Goal: Task Accomplishment & Management: Manage account settings

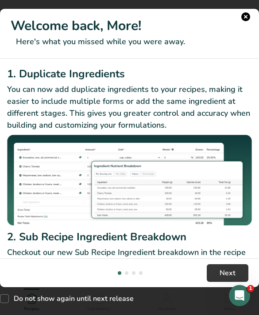
click at [243, 18] on button "New Features" at bounding box center [245, 16] width 9 height 9
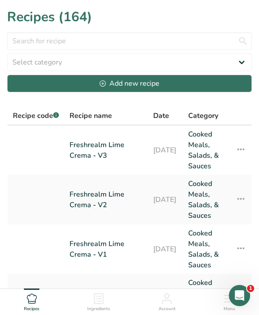
click at [153, 202] on link "[DATE]" at bounding box center [165, 200] width 24 height 42
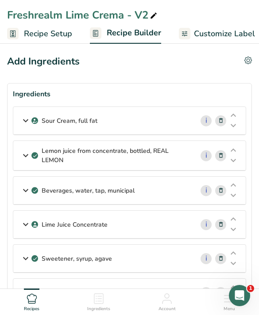
click at [205, 42] on link "Customize Label" at bounding box center [217, 34] width 76 height 20
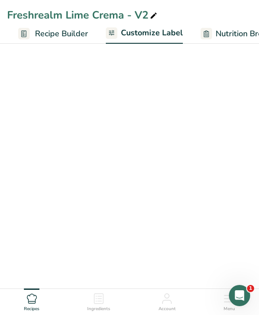
scroll to position [0, 165]
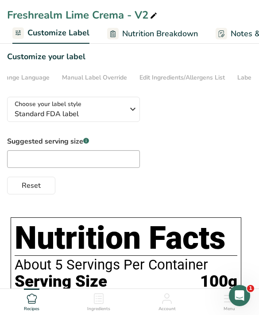
click at [180, 83] on link "Edit Ingredients/Allergens List" at bounding box center [181, 77] width 85 height 15
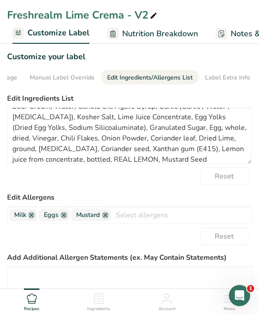
scroll to position [14, 0]
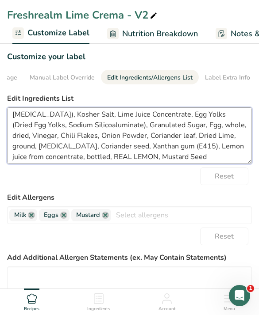
click at [120, 131] on textarea "Sour Cream, Water, Canola Oil, Agave Syrup, Garlic (Garlic , Water , [MEDICAL_D…" at bounding box center [129, 135] width 245 height 57
click at [120, 130] on textarea "Sour Cream, Water, Canola Oil, Agave Syrup, Garlic (Garlic , Water , [MEDICAL_D…" at bounding box center [129, 135] width 245 height 57
click at [124, 130] on textarea "Sour Cream, Water, Canola Oil, Agave Syrup, Garlic (Garlic , Water , [MEDICAL_D…" at bounding box center [129, 135] width 245 height 57
click at [131, 130] on textarea "Sour Cream, Water, Canola Oil, Agave Syrup, Garlic (Garlic , Water , [MEDICAL_D…" at bounding box center [129, 135] width 245 height 57
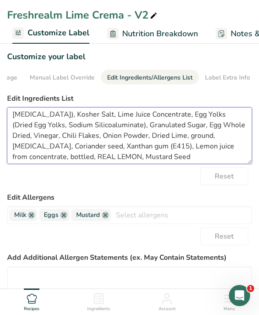
click at [15, 146] on textarea "Sour Cream, Water, Canola Oil, Agave Syrup, Garlic (Garlic , Water , [MEDICAL_D…" at bounding box center [129, 135] width 245 height 57
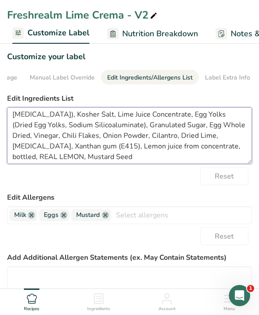
click at [15, 143] on textarea "Sour Cream, Water, Canola Oil, Agave Syrup, Garlic (Garlic , Water , [MEDICAL_D…" at bounding box center [129, 135] width 245 height 57
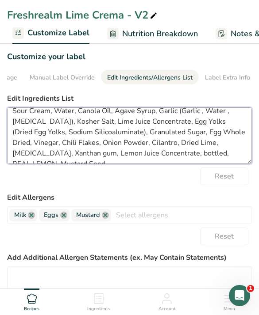
click at [107, 153] on textarea "Sour Cream, Water, Canola Oil, Agave Syrup, Garlic (Garlic , Water , [MEDICAL_D…" at bounding box center [129, 135] width 245 height 57
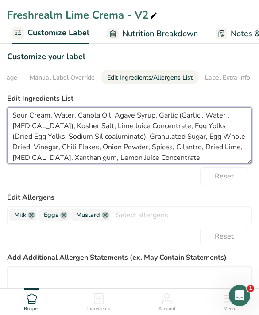
scroll to position [2, 0]
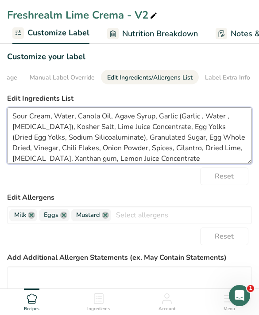
type textarea "Sour Cream, Water, Canola Oil, Agave Syrup, Garlic (Garlic , Water , [MEDICAL_D…"
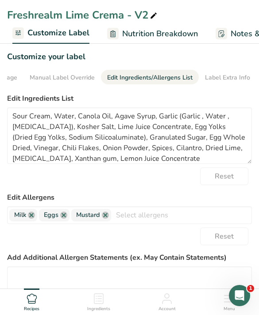
click at [198, 96] on label "Edit Ingredients List" at bounding box center [129, 98] width 245 height 11
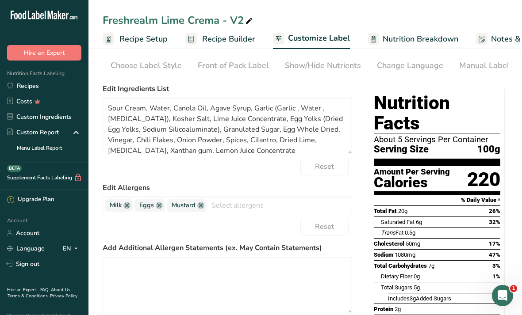
scroll to position [0, 0]
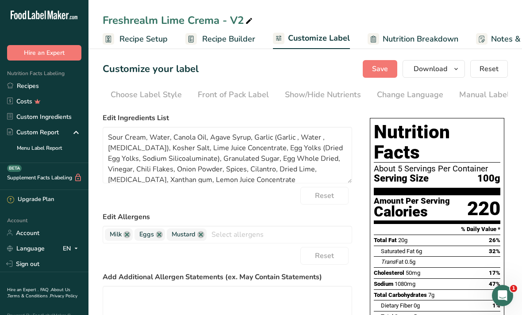
click at [258, 69] on span "Save" at bounding box center [380, 69] width 16 height 11
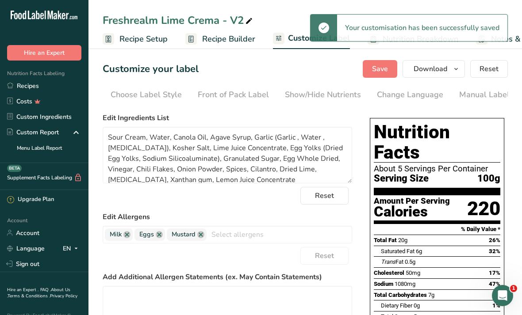
click at [258, 72] on button "Download" at bounding box center [434, 69] width 62 height 18
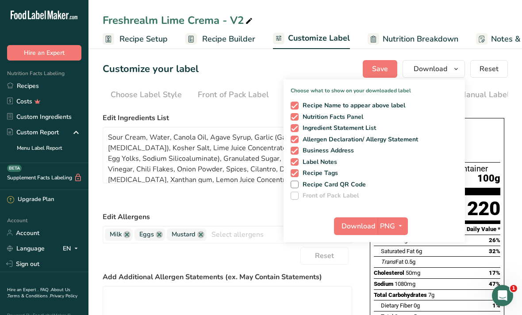
click at [258, 221] on span "button" at bounding box center [400, 226] width 11 height 11
click at [258, 284] on link "PDF" at bounding box center [394, 288] width 28 height 15
click at [258, 223] on span "Download" at bounding box center [359, 226] width 34 height 11
click at [258, 66] on div "Customize your label Save Download Choose what to show on your downloaded label…" at bounding box center [305, 69] width 405 height 18
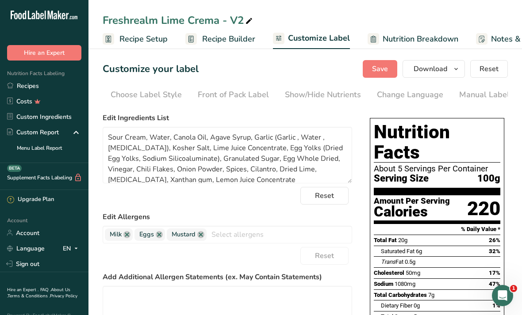
click at [65, 92] on link "Recipes" at bounding box center [44, 85] width 88 height 15
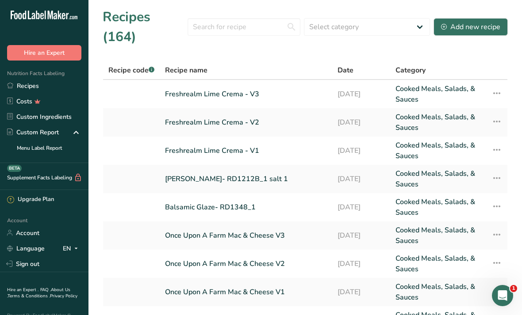
click at [258, 84] on link "Freshrealm Lime Crema - V3" at bounding box center [246, 94] width 162 height 21
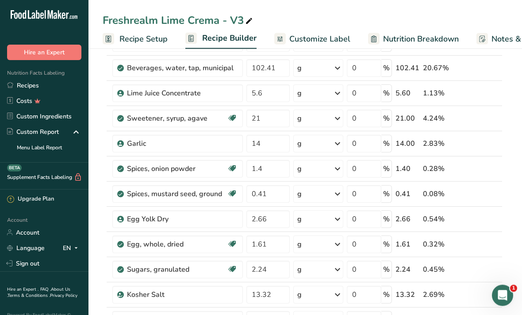
scroll to position [109, 0]
click at [258, 37] on span "Customize Label" at bounding box center [319, 39] width 61 height 12
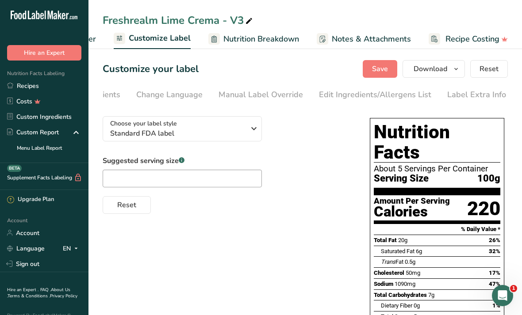
click at [258, 100] on li "Edit Ingredients/Allergens List" at bounding box center [375, 94] width 128 height 19
click at [258, 96] on div "Edit Ingredients/Allergens List" at bounding box center [376, 95] width 112 height 12
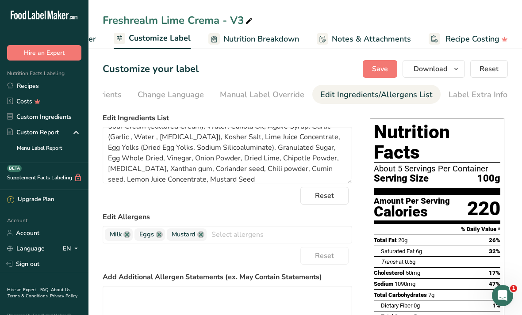
scroll to position [12, 0]
click at [240, 169] on textarea "Sour Cream (Cultured Cream), Water, Canola Oil, Agave Syrup, Garlic (Garlic , W…" at bounding box center [227, 155] width 249 height 57
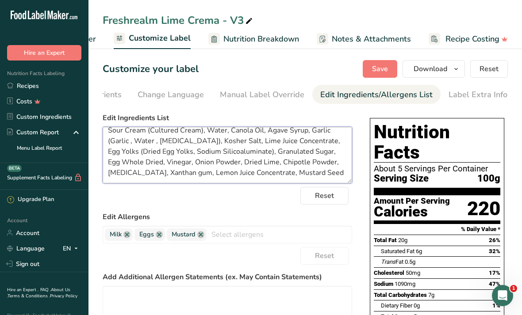
scroll to position [7, 0]
click at [258, 171] on textarea "Sour Cream (Cultured Cream), Water, Canola Oil, Agave Syrup, Garlic (Garlic , W…" at bounding box center [227, 155] width 249 height 57
type textarea "Sour Cream (Cultured Cream), Water, Canola Oil, Agave Syrup, Garlic (Garlic , W…"
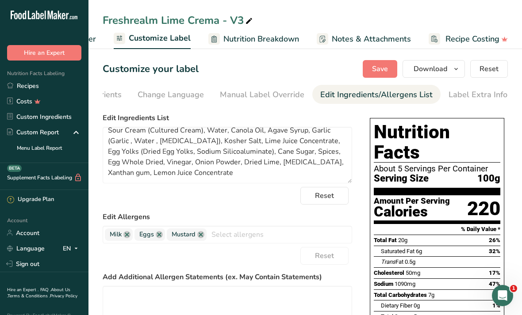
click at [258, 70] on span "Save" at bounding box center [380, 69] width 16 height 11
click at [258, 70] on button "Download" at bounding box center [434, 69] width 62 height 18
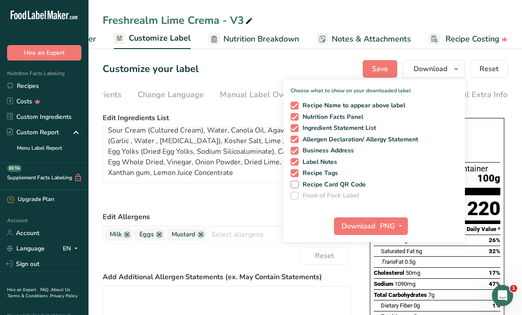
click at [258, 223] on span "button" at bounding box center [400, 226] width 11 height 11
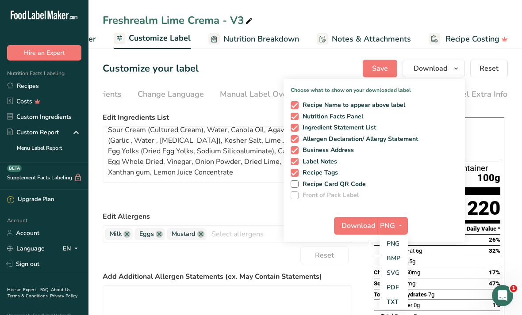
click at [258, 286] on link "PDF" at bounding box center [394, 287] width 28 height 15
click at [258, 229] on span "Download" at bounding box center [359, 226] width 34 height 11
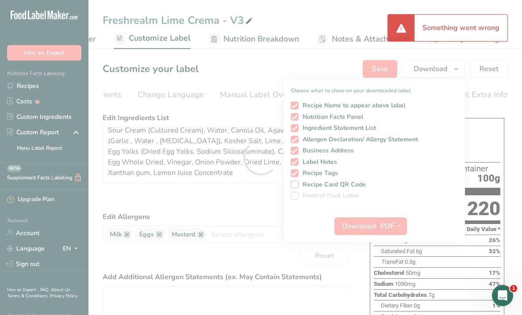
scroll to position [0, 238]
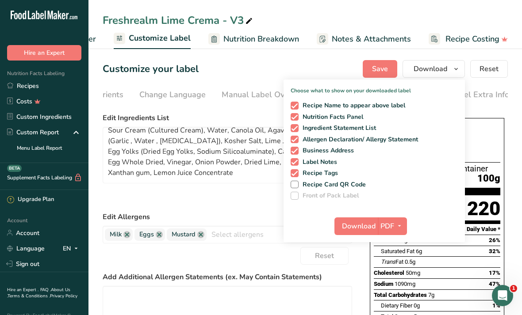
click at [60, 90] on link "Recipes" at bounding box center [44, 85] width 88 height 15
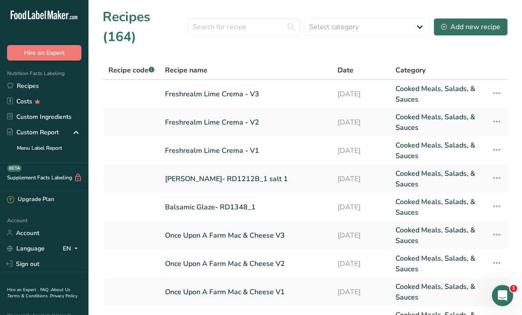
click at [258, 112] on link "Freshrealm Lime Crema - V2" at bounding box center [246, 122] width 162 height 21
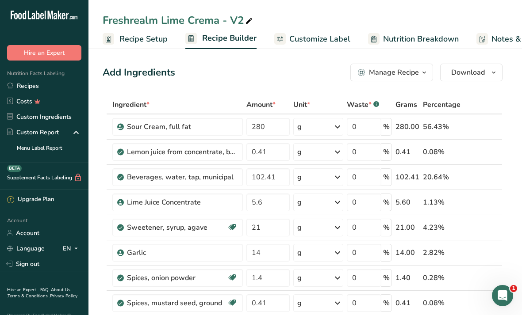
click at [258, 42] on span "Customize Label" at bounding box center [319, 39] width 61 height 12
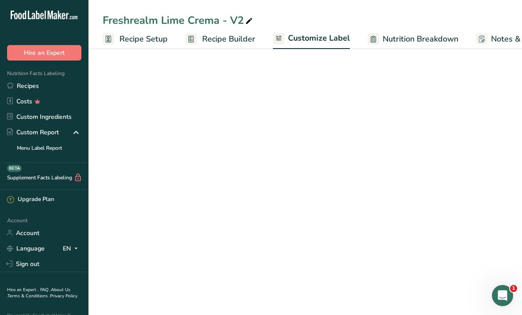
scroll to position [0, 159]
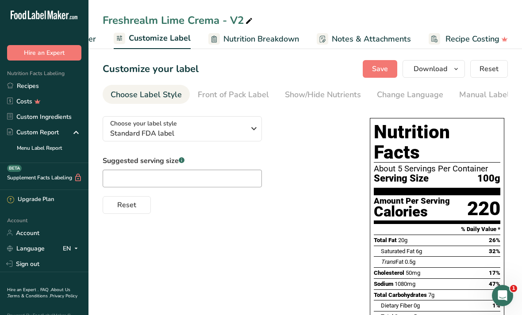
click at [258, 94] on div "Manual Label Override" at bounding box center [501, 95] width 84 height 12
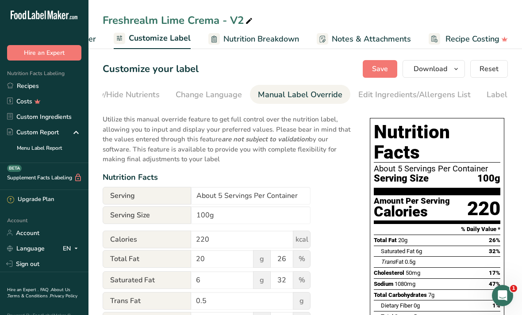
scroll to position [0, 238]
click at [258, 96] on div "Edit Ingredients/Allergens List" at bounding box center [378, 95] width 112 height 12
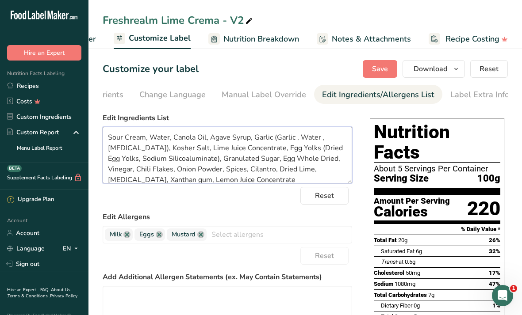
click at [214, 155] on textarea "Sour Cream, Water, Canola Oil, Agave Syrup, Garlic (Garlic , Water , [MEDICAL_D…" at bounding box center [227, 155] width 249 height 57
click at [218, 159] on textarea "Sour Cream, Water, Canola Oil, Agave Syrup, Garlic (Garlic , Water , [MEDICAL_D…" at bounding box center [227, 155] width 249 height 57
click at [212, 159] on textarea "Sour Cream, Water, Canola Oil, Agave Syrup, Garlic (Garlic , Water , [MEDICAL_D…" at bounding box center [227, 155] width 249 height 57
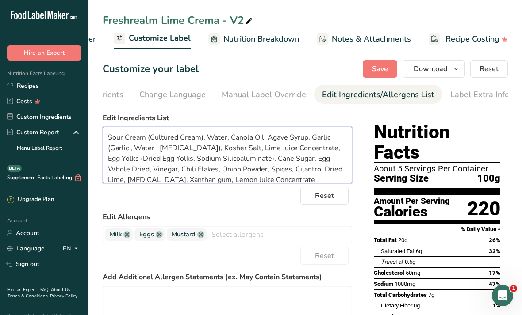
type textarea "Sour Cream (Cultured Cream), Water, Canola Oil, Agave Syrup, Garlic (Garlic , W…"
click at [258, 72] on span "Save" at bounding box center [380, 69] width 16 height 11
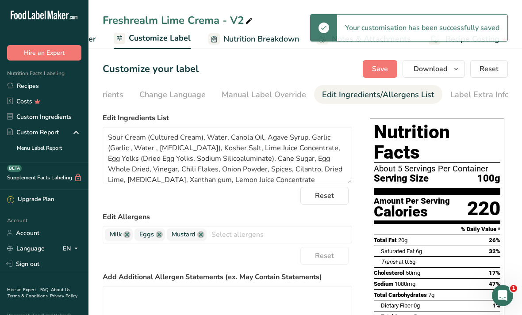
click at [258, 68] on icon "button" at bounding box center [456, 69] width 7 height 11
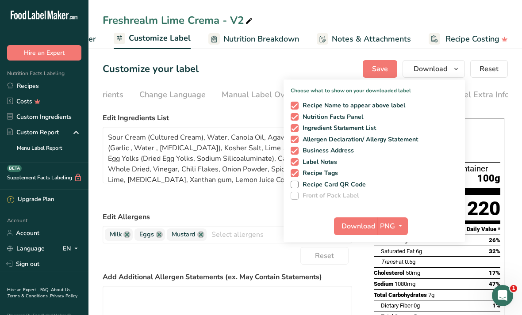
click at [258, 221] on span "button" at bounding box center [400, 226] width 11 height 11
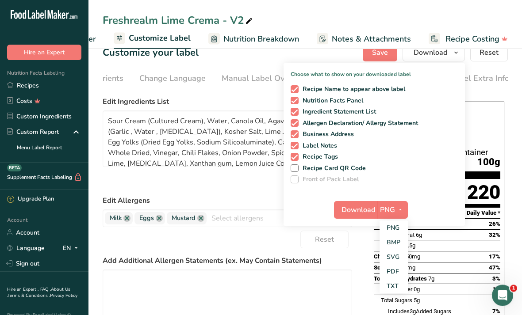
scroll to position [16, 0]
click at [258, 273] on link "PDF" at bounding box center [394, 272] width 28 height 15
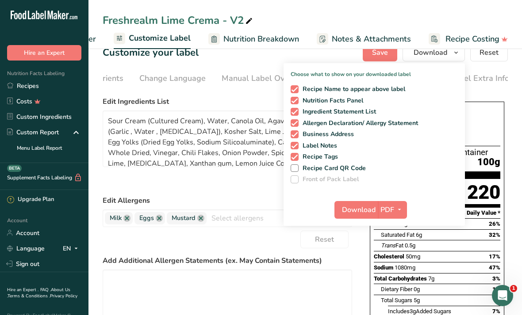
click at [258, 212] on span "Download" at bounding box center [359, 210] width 34 height 11
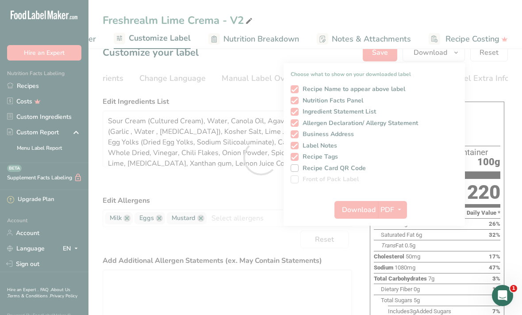
scroll to position [0, 0]
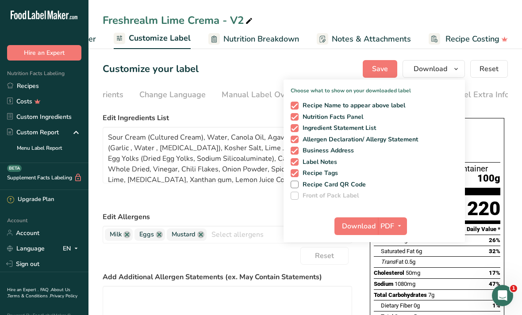
click at [53, 106] on link "Costs" at bounding box center [44, 101] width 88 height 15
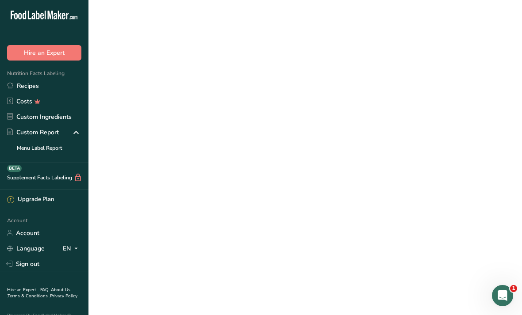
click at [55, 86] on link "Recipes" at bounding box center [44, 85] width 88 height 15
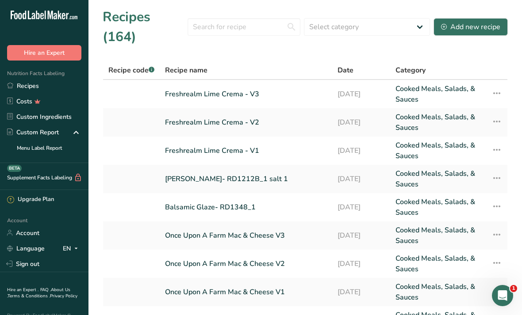
click at [258, 140] on link "[DATE]" at bounding box center [362, 150] width 48 height 21
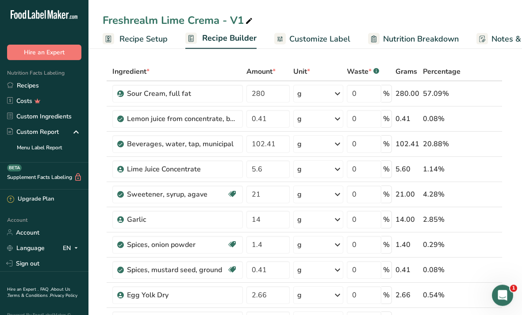
scroll to position [33, 0]
click at [258, 45] on span "Customize Label" at bounding box center [319, 39] width 61 height 12
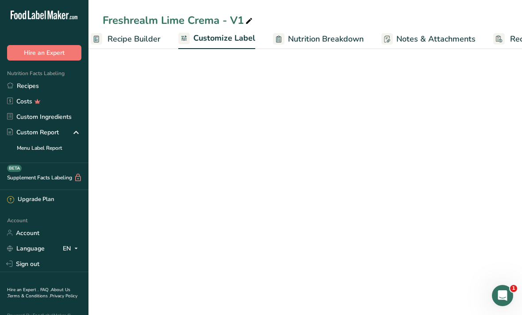
scroll to position [0, 159]
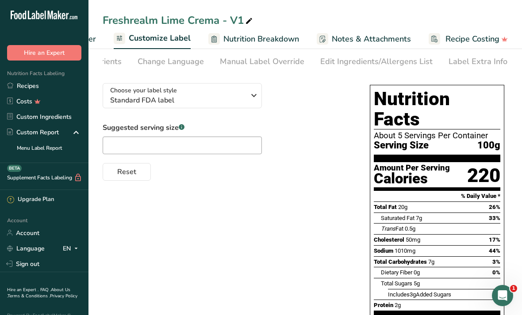
click at [258, 67] on div "Edit Ingredients/Allergens List" at bounding box center [376, 62] width 112 height 12
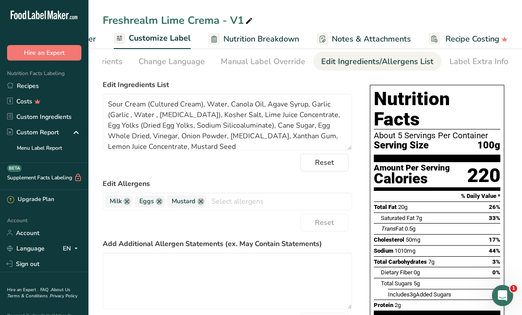
click at [258, 65] on div "Edit Ingredients/Allergens List" at bounding box center [377, 62] width 112 height 12
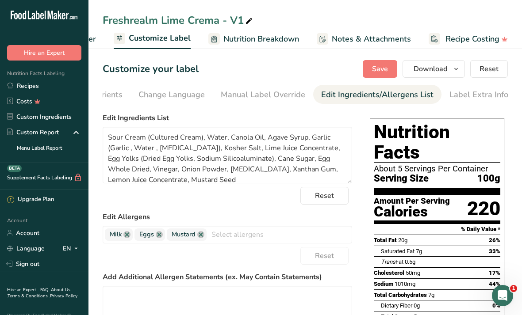
click at [258, 77] on button "Download" at bounding box center [434, 69] width 62 height 18
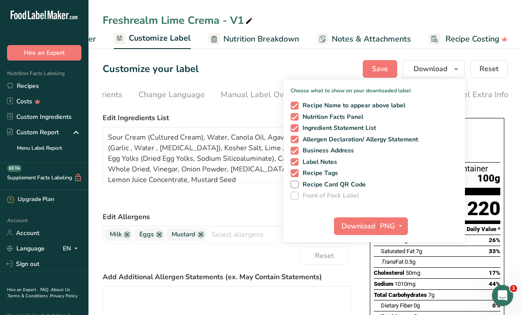
click at [258, 221] on span "PNG" at bounding box center [387, 226] width 15 height 11
click at [258, 285] on link "PDF" at bounding box center [394, 288] width 28 height 15
click at [258, 230] on span "Download" at bounding box center [359, 226] width 34 height 11
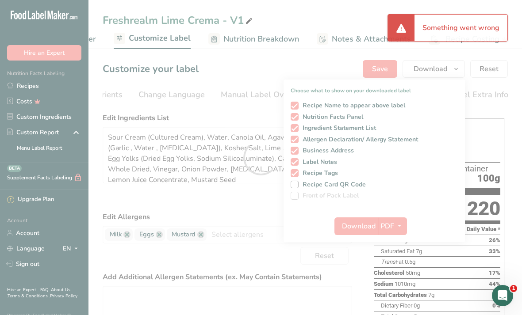
scroll to position [0, 238]
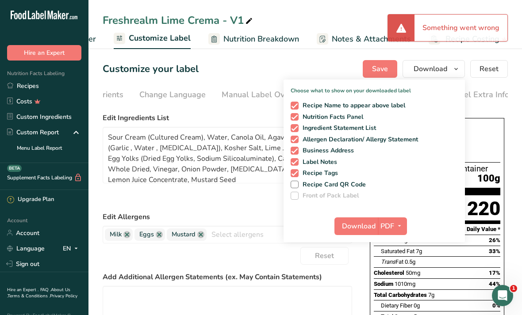
click at [245, 61] on div "Customize your label Save Download Choose what to show on your downloaded label…" at bounding box center [305, 69] width 405 height 18
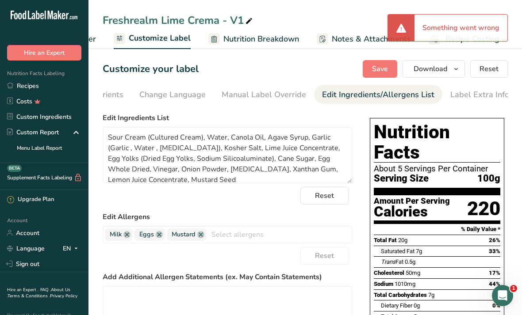
click at [69, 92] on link "Recipes" at bounding box center [44, 85] width 88 height 15
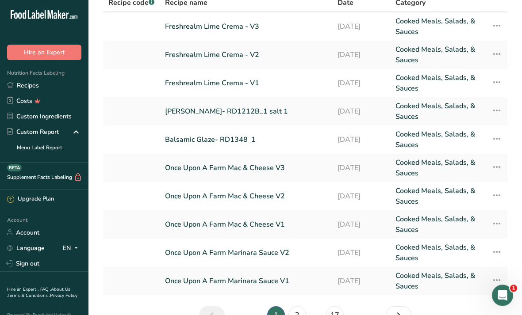
scroll to position [71, 0]
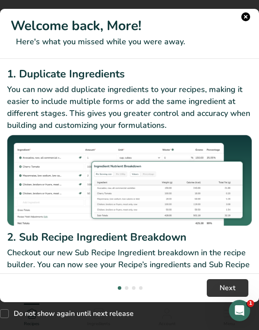
click at [247, 9] on header "Welcome back, More! Here's what you missed while you were away." at bounding box center [129, 34] width 259 height 50
click at [242, 21] on h1 "Welcome back, More!" at bounding box center [130, 26] width 238 height 20
click at [248, 17] on button "New Features" at bounding box center [245, 16] width 9 height 9
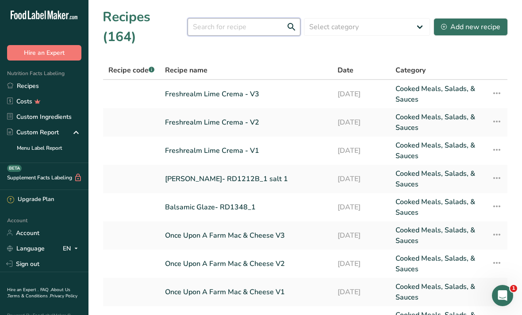
click at [253, 18] on input "text" at bounding box center [244, 27] width 113 height 18
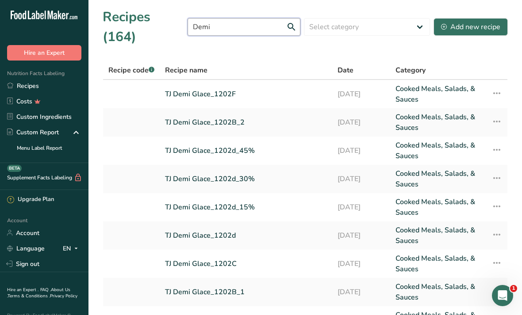
type input "Demi"
click at [283, 84] on link "TJ Demi Glace_1202F" at bounding box center [246, 94] width 162 height 21
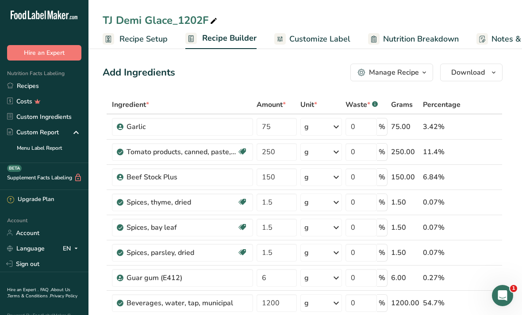
click at [334, 48] on link "Customize Label" at bounding box center [312, 39] width 76 height 20
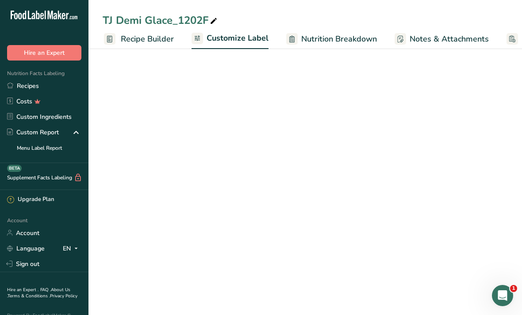
scroll to position [0, 159]
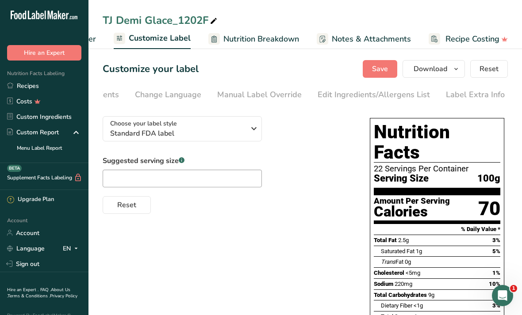
click at [369, 99] on div "Edit Ingredients/Allergens List" at bounding box center [374, 95] width 112 height 12
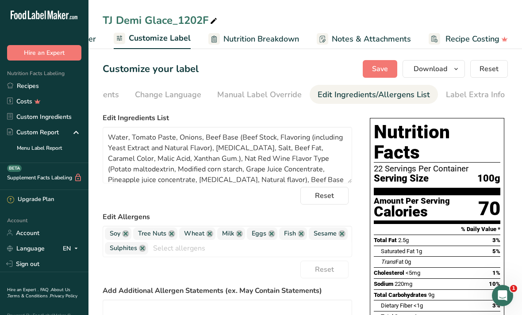
scroll to position [0, 239]
click at [370, 96] on div "Edit Ingredients/Allergens List" at bounding box center [376, 95] width 112 height 12
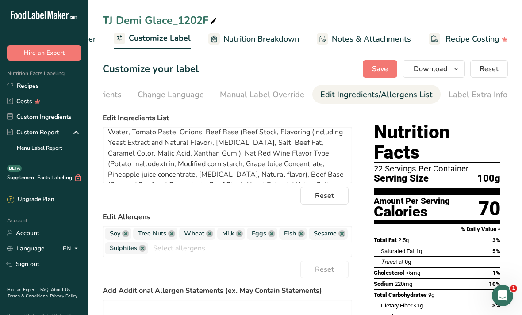
scroll to position [3, 0]
click at [269, 232] on link at bounding box center [271, 233] width 7 height 7
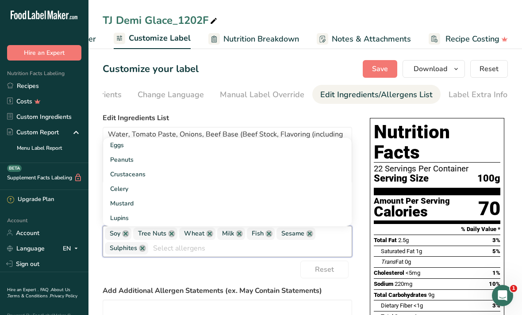
click at [267, 236] on link at bounding box center [268, 233] width 7 height 7
click at [274, 230] on span "Sesame" at bounding box center [263, 234] width 23 height 10
click at [278, 236] on link at bounding box center [279, 233] width 7 height 7
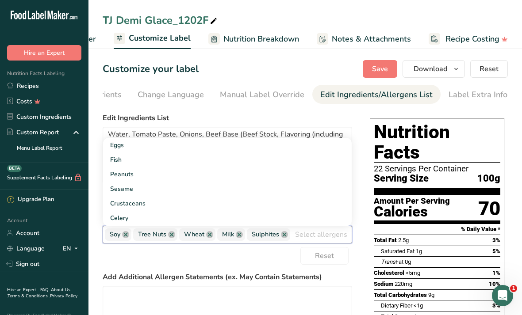
click at [284, 234] on link at bounding box center [284, 234] width 7 height 7
click at [207, 252] on div "Reset" at bounding box center [227, 256] width 249 height 18
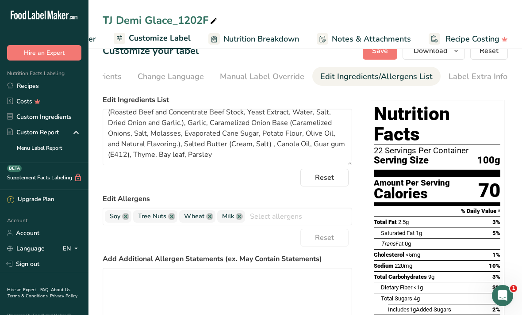
scroll to position [60, 0]
click at [211, 214] on link at bounding box center [209, 216] width 7 height 7
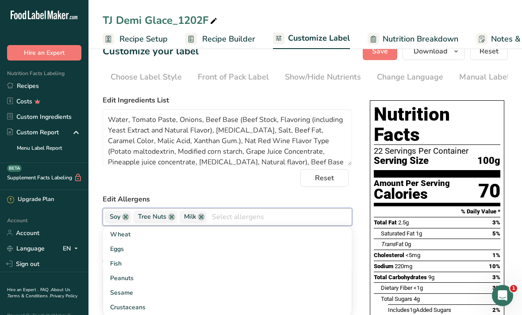
scroll to position [237, 0]
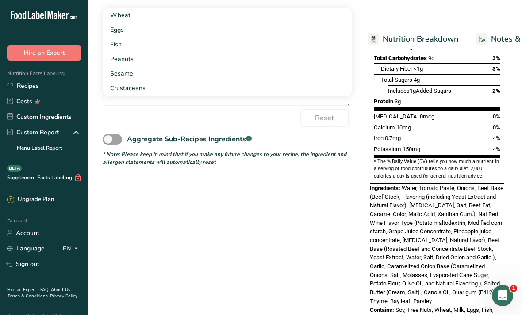
click at [65, 111] on link "Custom Ingredients" at bounding box center [44, 116] width 88 height 15
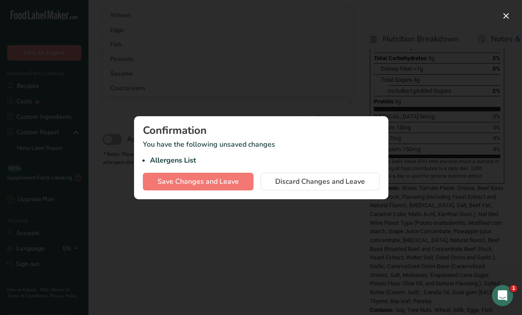
click at [202, 183] on span "Save Changes and Leave" at bounding box center [197, 181] width 81 height 11
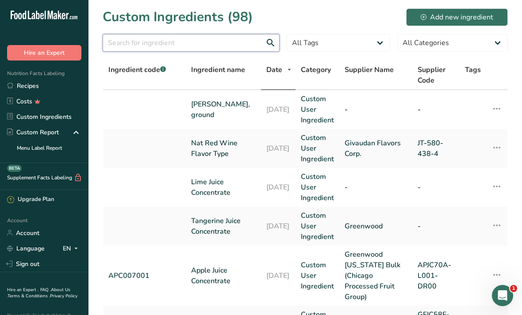
click at [208, 40] on input "text" at bounding box center [191, 43] width 177 height 18
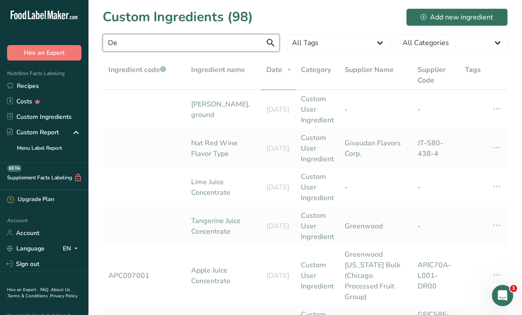
type input "D"
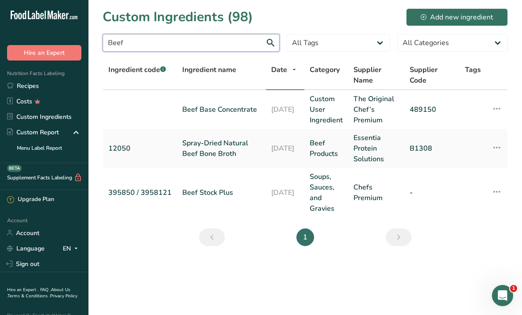
type input "Beef"
click at [271, 191] on link "24-01-2025" at bounding box center [285, 193] width 28 height 11
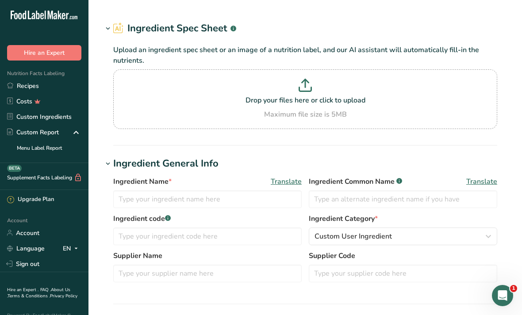
type input "Beef Stock Plus"
type input "Beef Base"
type input "395850 / 3958121"
type input "Chefs Premium"
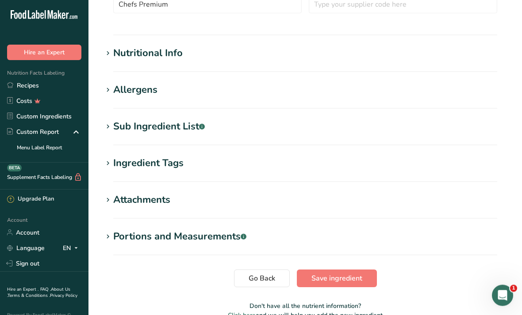
scroll to position [265, 0]
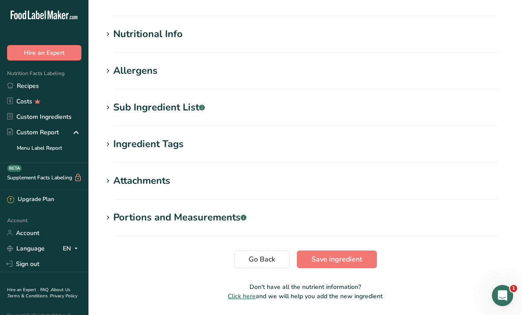
click at [436, 84] on section "Allergens Add any known allergens associated with your ingredient Soy Tree Nuts…" at bounding box center [305, 77] width 405 height 26
click at [457, 72] on h1 "Allergens" at bounding box center [305, 71] width 405 height 15
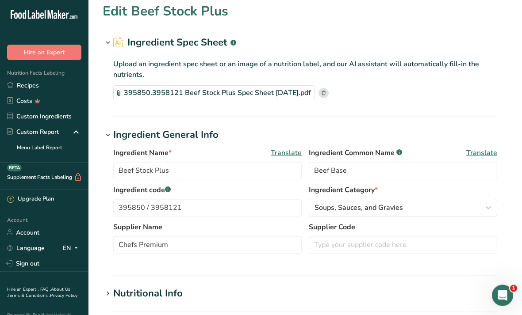
scroll to position [0, 0]
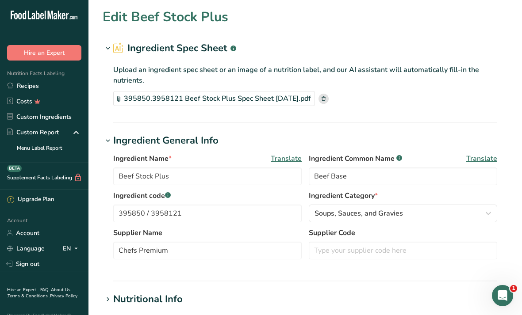
click at [71, 92] on link "Recipes" at bounding box center [44, 85] width 88 height 15
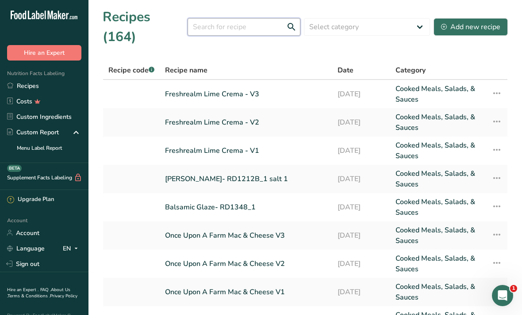
click at [270, 18] on input "text" at bounding box center [244, 27] width 113 height 18
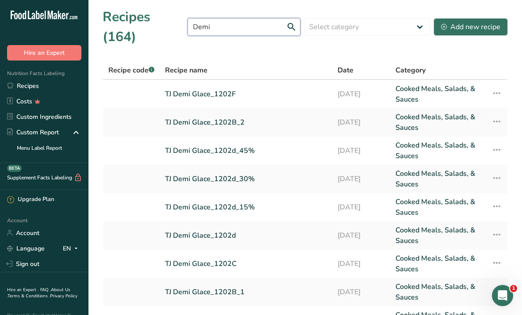
type input "Demi"
click at [315, 84] on link "TJ Demi Glace_1202F" at bounding box center [246, 94] width 162 height 21
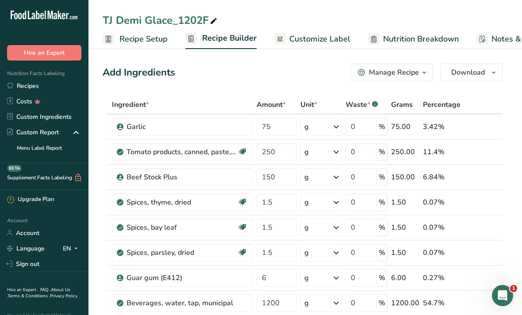
click at [337, 38] on span "Customize Label" at bounding box center [319, 39] width 61 height 12
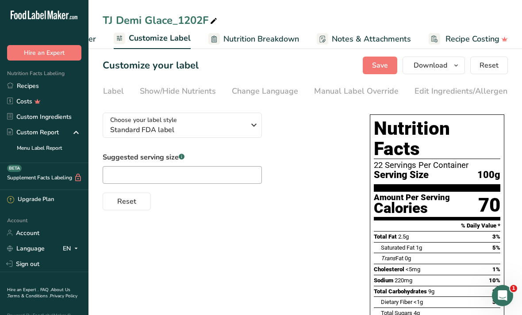
scroll to position [0, 146]
click at [474, 84] on link "Edit Ingredients/Allergens List" at bounding box center [470, 91] width 112 height 20
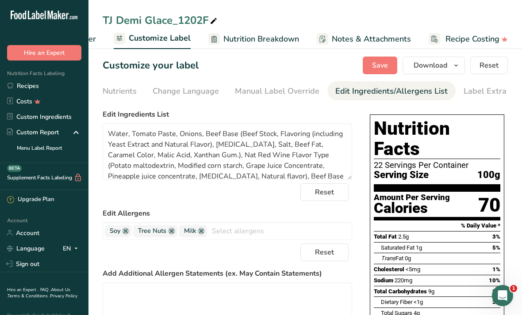
scroll to position [0, 238]
click at [173, 230] on link at bounding box center [171, 231] width 7 height 7
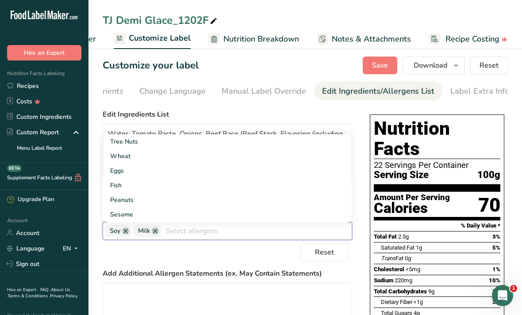
click at [125, 232] on link at bounding box center [125, 231] width 7 height 7
click at [228, 246] on div "Reset" at bounding box center [227, 253] width 249 height 18
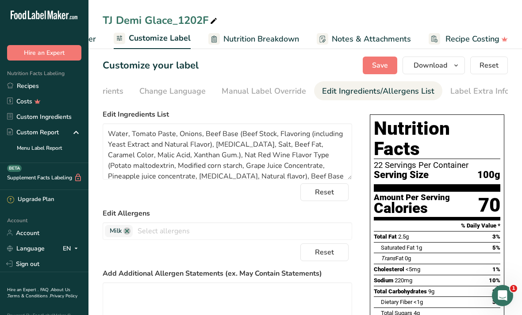
click at [67, 121] on link "Custom Ingredients" at bounding box center [44, 116] width 88 height 15
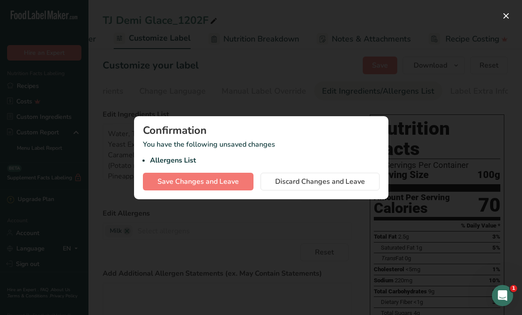
click at [343, 78] on div at bounding box center [261, 157] width 522 height 315
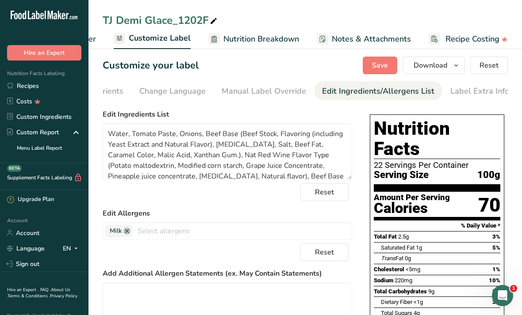
click at [460, 63] on icon "button" at bounding box center [456, 65] width 7 height 11
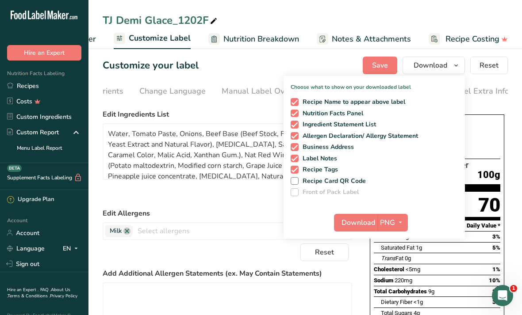
click at [396, 227] on span "button" at bounding box center [400, 223] width 11 height 11
click at [395, 281] on link "PDF" at bounding box center [394, 284] width 28 height 15
click at [357, 219] on span "Download" at bounding box center [359, 223] width 34 height 11
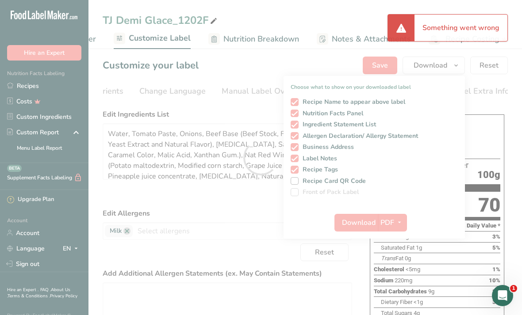
scroll to position [0, 0]
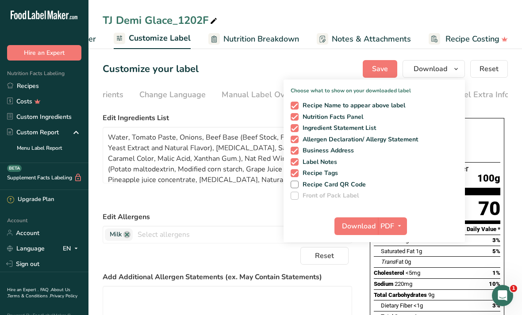
click at [375, 63] on button "Save" at bounding box center [380, 69] width 35 height 18
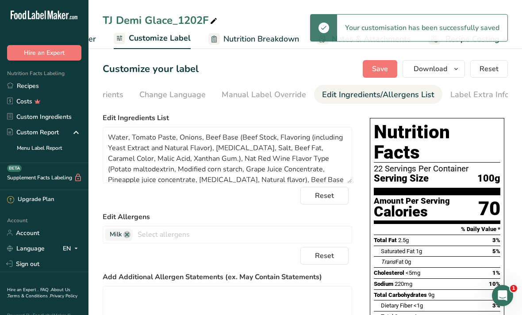
click at [452, 70] on span "button" at bounding box center [456, 69] width 11 height 11
